Goal: Transaction & Acquisition: Purchase product/service

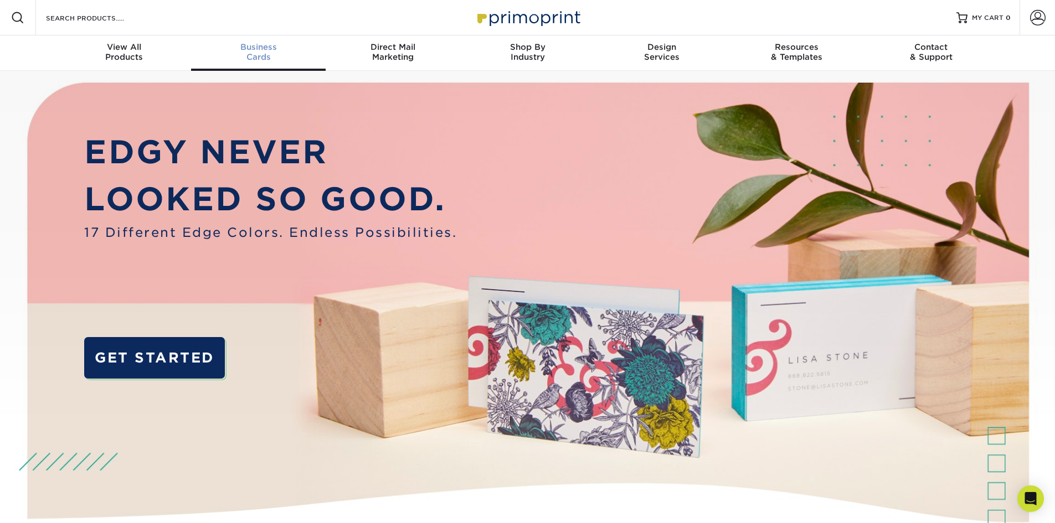
click at [270, 53] on div "Business Cards" at bounding box center [258, 52] width 135 height 20
click at [260, 53] on div "Business Cards" at bounding box center [258, 52] width 135 height 20
click at [253, 56] on div "Business Cards" at bounding box center [258, 52] width 135 height 20
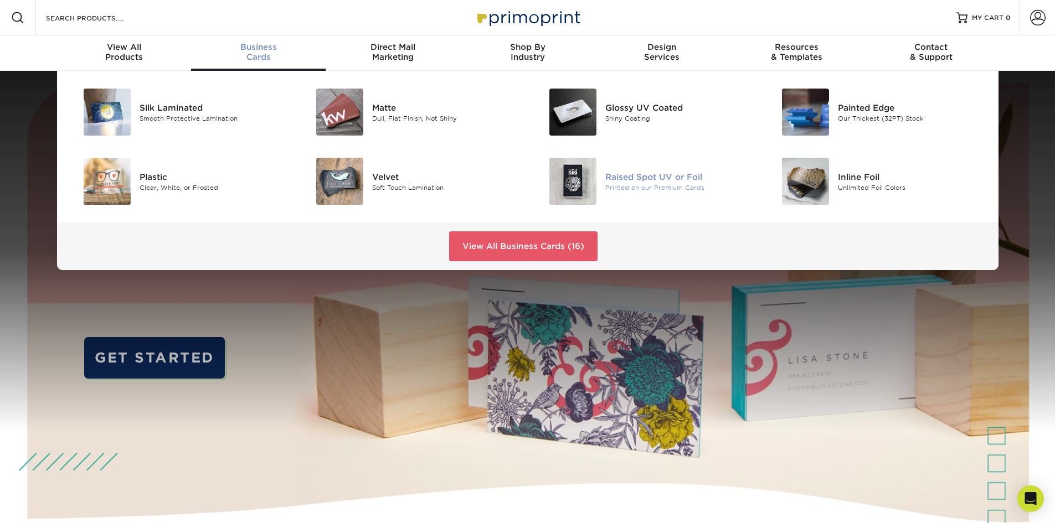
click at [698, 186] on div "Printed on our Premium Cards" at bounding box center [678, 187] width 147 height 9
click at [346, 111] on img at bounding box center [339, 112] width 47 height 47
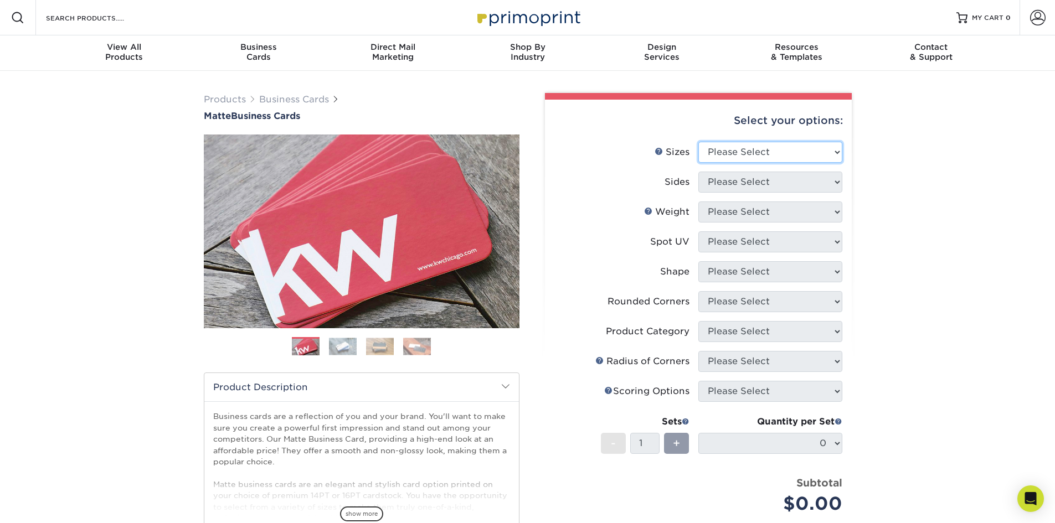
click at [745, 151] on select "Please Select 1.5" x 3.5" - Mini 1.75" x 3.5" - Mini 2" x 2" - Square 2" x 3" -…" at bounding box center [770, 152] width 144 height 21
select select "2.00x3.50"
click at [698, 142] on select "Please Select 1.5" x 3.5" - Mini 1.75" x 3.5" - Mini 2" x 2" - Square 2" x 3" -…" at bounding box center [770, 152] width 144 height 21
click at [758, 187] on select "Please Select Print Both Sides Print Front Only" at bounding box center [770, 182] width 144 height 21
select select "13abbda7-1d64-4f25-8bb2-c179b224825d"
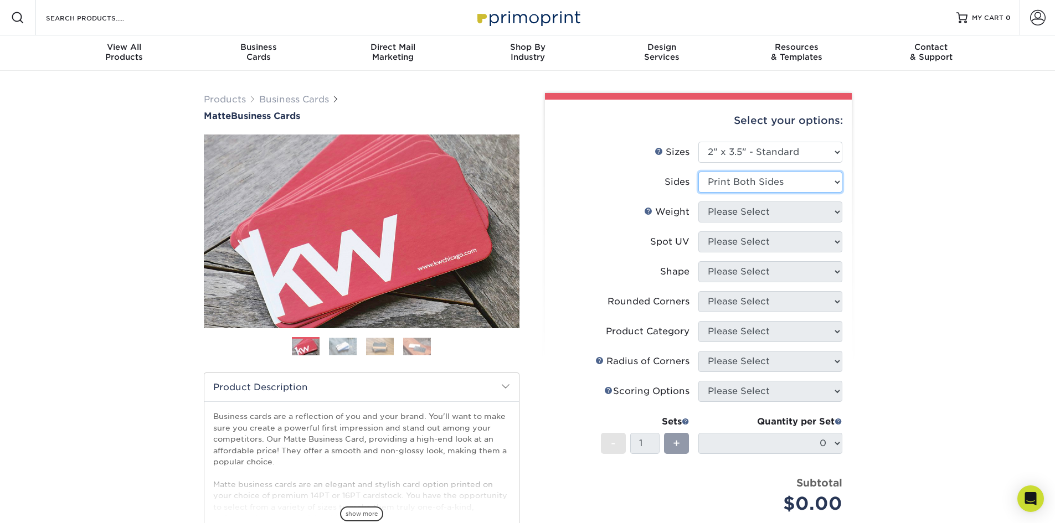
click at [698, 172] on select "Please Select Print Both Sides Print Front Only" at bounding box center [770, 182] width 144 height 21
click at [759, 219] on select "Please Select 16PT 14PT" at bounding box center [770, 212] width 144 height 21
select select "16PT"
click at [698, 202] on select "Please Select 16PT 14PT" at bounding box center [770, 212] width 144 height 21
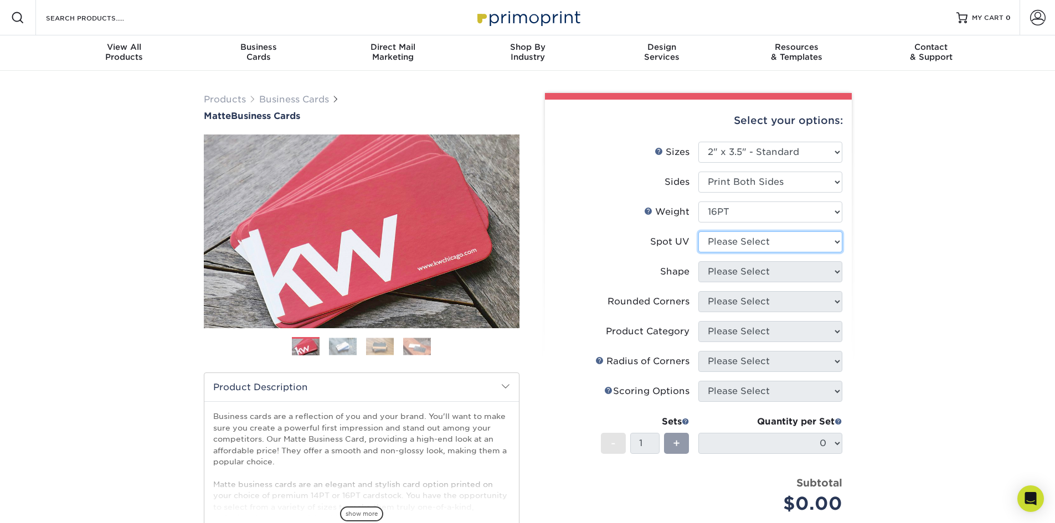
click at [786, 246] on select "Please Select No Spot UV Front and Back (Both Sides) Front Only Back Only" at bounding box center [770, 241] width 144 height 21
select select "1"
click at [698, 231] on select "Please Select No Spot UV Front and Back (Both Sides) Front Only Back Only" at bounding box center [770, 241] width 144 height 21
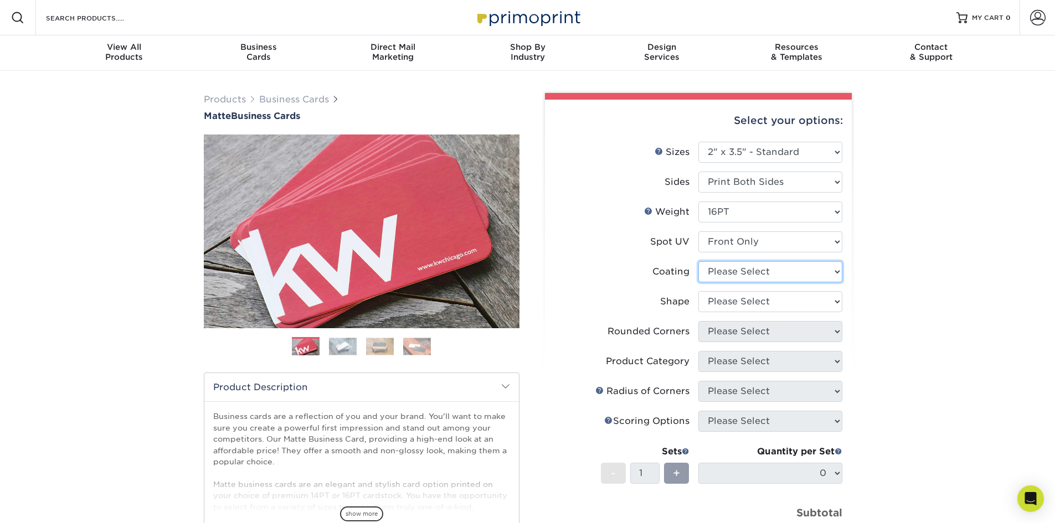
click at [776, 276] on select at bounding box center [770, 271] width 144 height 21
select select "121bb7b5-3b4d-429f-bd8d-bbf80e953313"
click at [698, 261] on select at bounding box center [770, 271] width 144 height 21
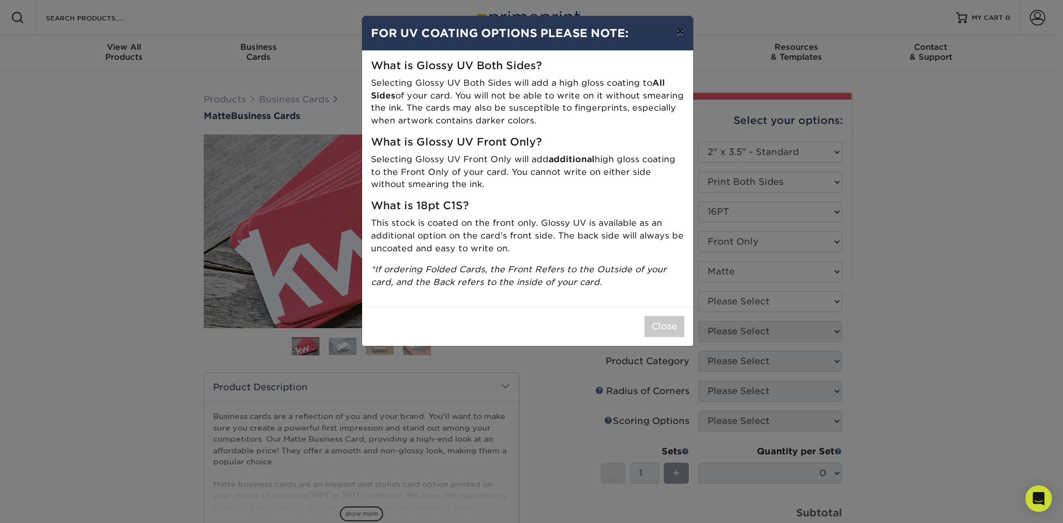
click at [682, 33] on button "×" at bounding box center [679, 31] width 25 height 31
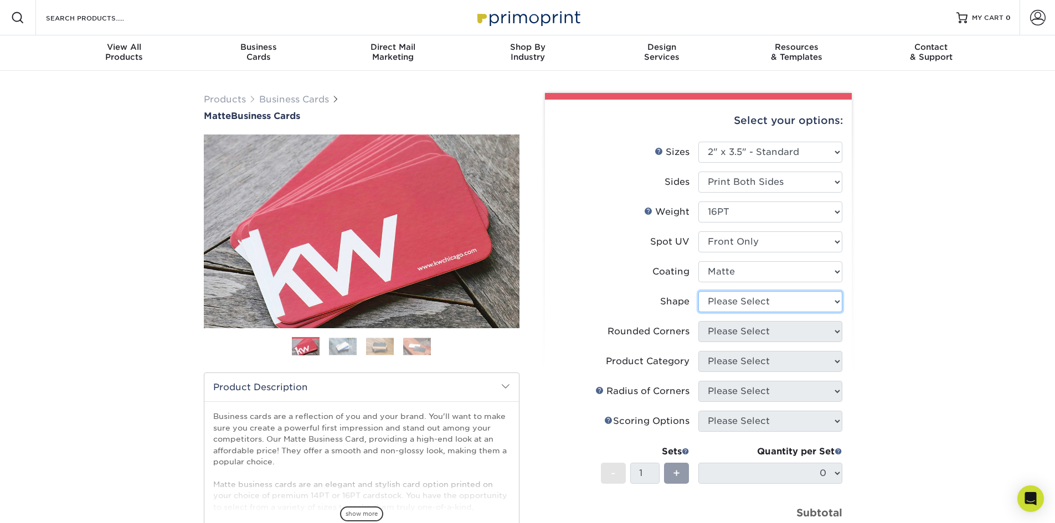
click at [783, 308] on select "Please Select Standard" at bounding box center [770, 301] width 144 height 21
select select "standard"
click at [698, 291] on select "Please Select Standard" at bounding box center [770, 301] width 144 height 21
click at [789, 339] on select "Please Select Yes - Round 2 Corners Yes - Round 4 Corners No" at bounding box center [770, 331] width 144 height 21
select select "7672df9e-0e0a-464d-8e1f-920c575e4da3"
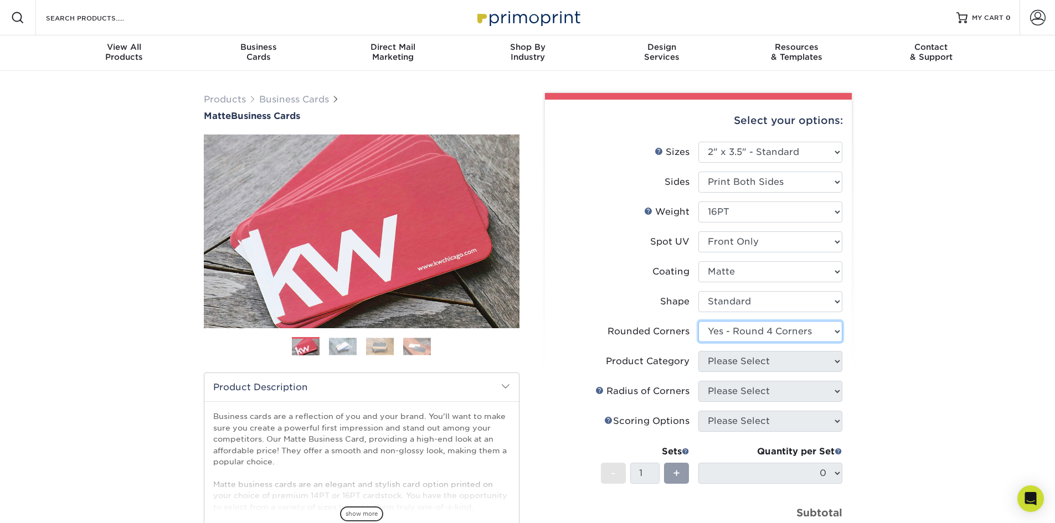
click at [698, 321] on select "Please Select Yes - Round 2 Corners Yes - Round 4 Corners No" at bounding box center [770, 331] width 144 height 21
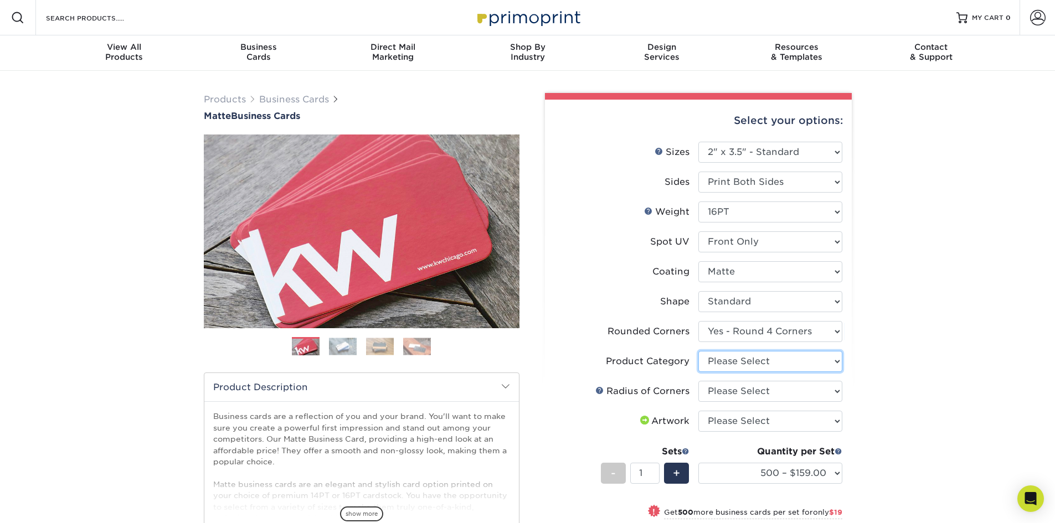
click at [785, 359] on select "Please Select Business Cards" at bounding box center [770, 361] width 144 height 21
select select "3b5148f1-0588-4f88-a218-97bcfdce65c1"
click at [698, 351] on select "Please Select Business Cards" at bounding box center [770, 361] width 144 height 21
click at [789, 397] on select "Please Select Rounded 1/8" Rounded 1/4"" at bounding box center [770, 391] width 144 height 21
select select "479fbfe7-6a0c-4895-8c9a-81739b7486c9"
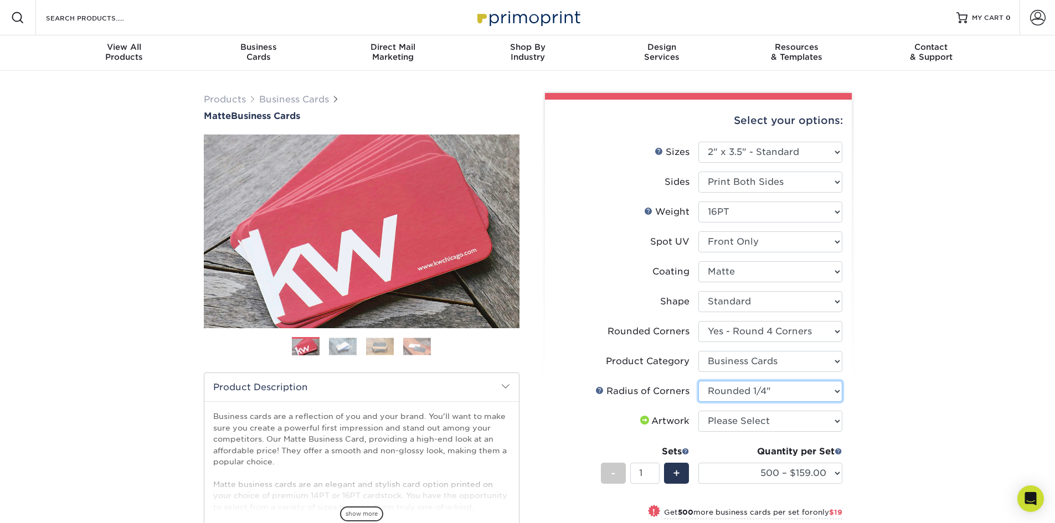
click at [698, 381] on select "Please Select Rounded 1/8" Rounded 1/4"" at bounding box center [770, 391] width 144 height 21
click at [774, 424] on select "Please Select I will upload files I need a design - $100" at bounding box center [770, 421] width 144 height 21
select select "upload"
click at [698, 411] on select "Please Select I will upload files I need a design - $100" at bounding box center [770, 421] width 144 height 21
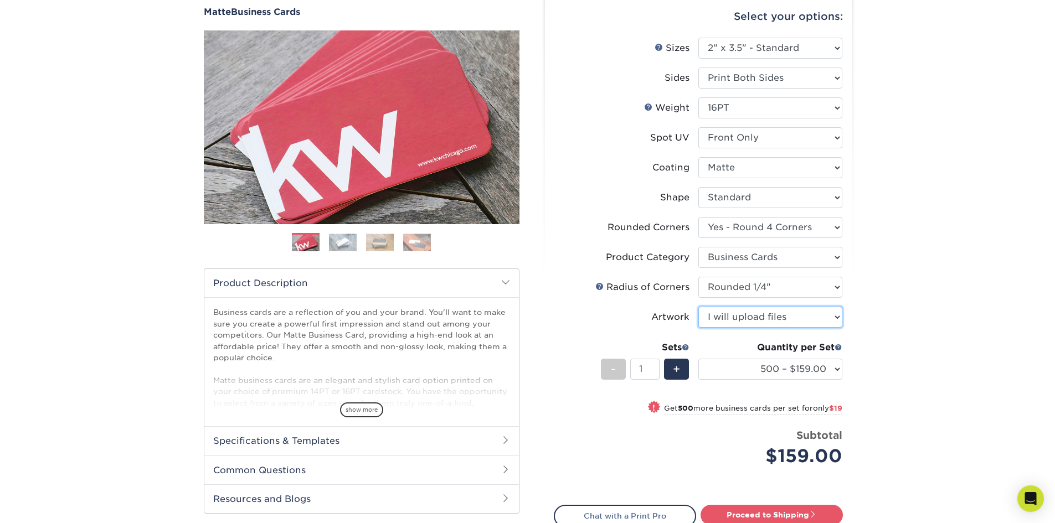
scroll to position [111, 0]
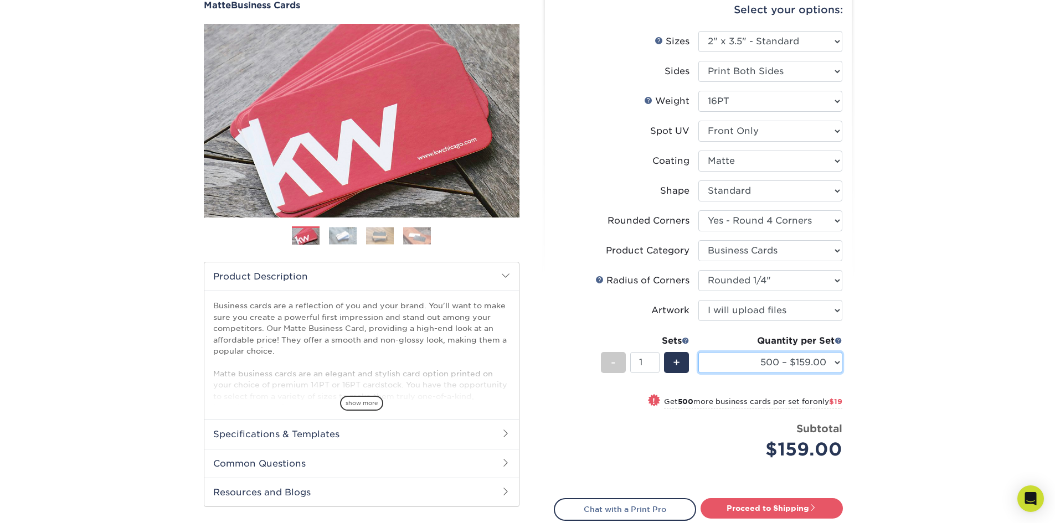
click at [805, 366] on select "500 – $159.00 1000 – $178.00 2500 – $346.00 5000 – $455.00 10000 – $964.00 1500…" at bounding box center [770, 362] width 144 height 21
click at [698, 352] on select "500 – $159.00 1000 – $178.00 2500 – $346.00 5000 – $455.00 10000 – $964.00 1500…" at bounding box center [770, 362] width 144 height 21
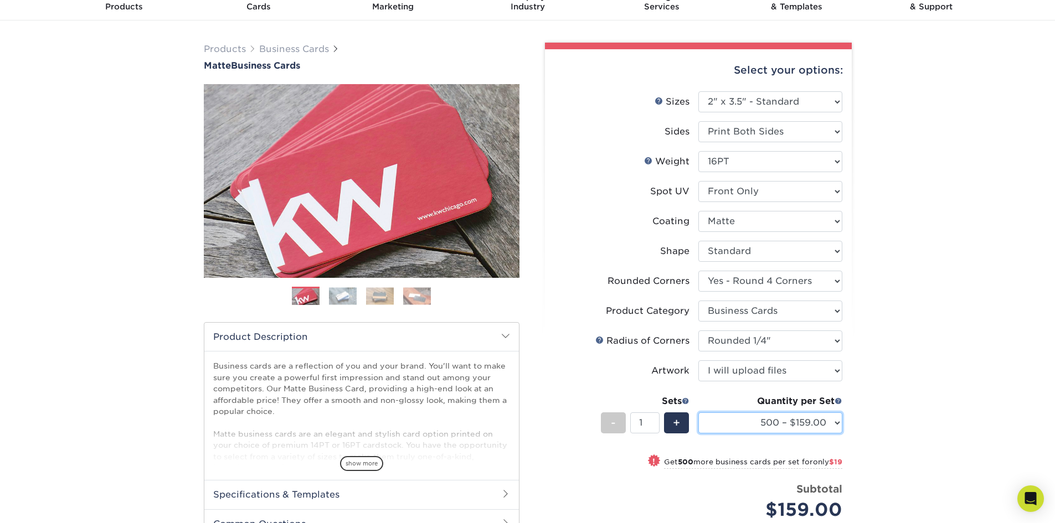
scroll to position [0, 0]
